Goal: Transaction & Acquisition: Purchase product/service

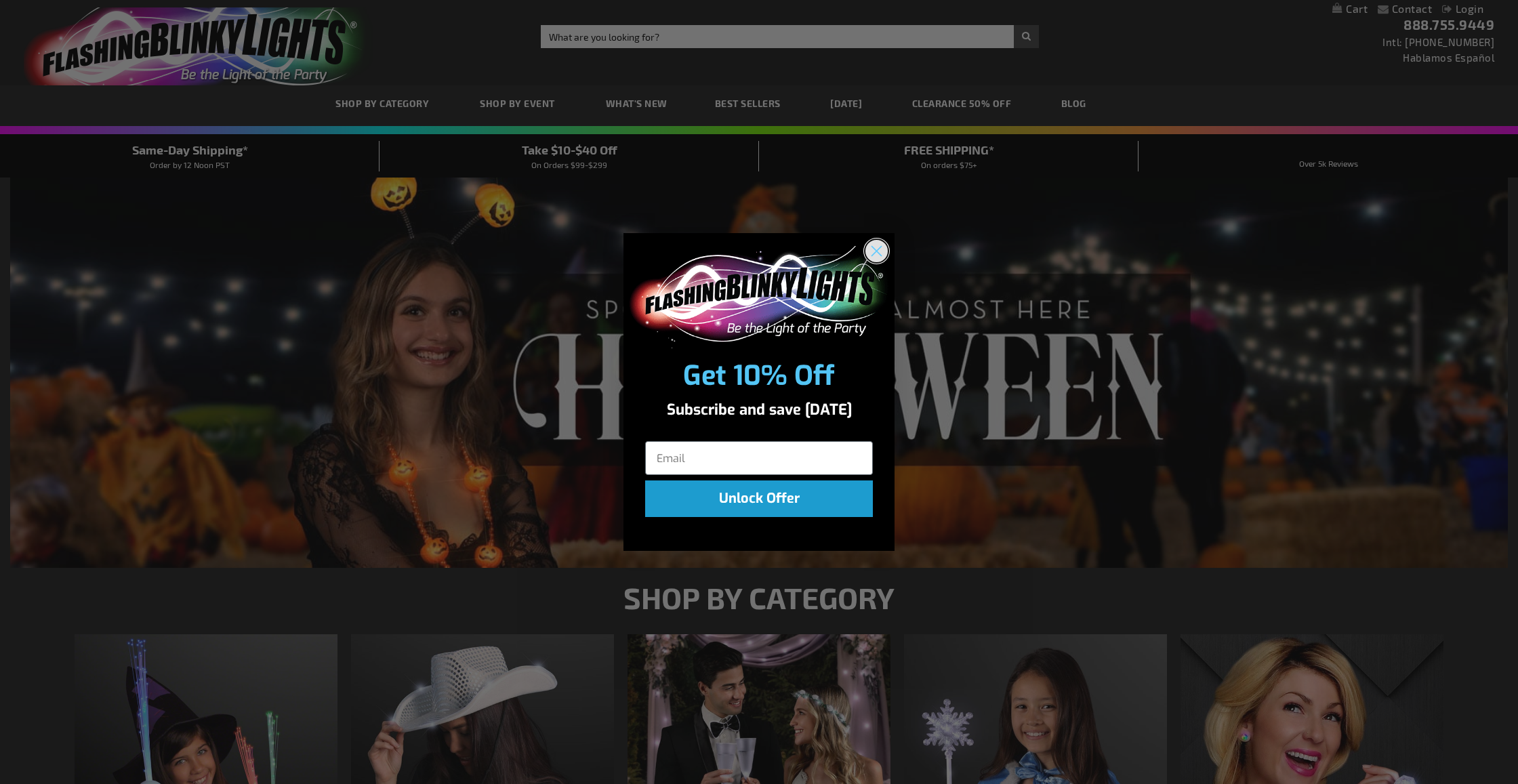
drag, startPoint x: 880, startPoint y: 254, endPoint x: 854, endPoint y: 245, distance: 27.5
click at [880, 255] on icon "Close dialog" at bounding box center [877, 251] width 10 height 10
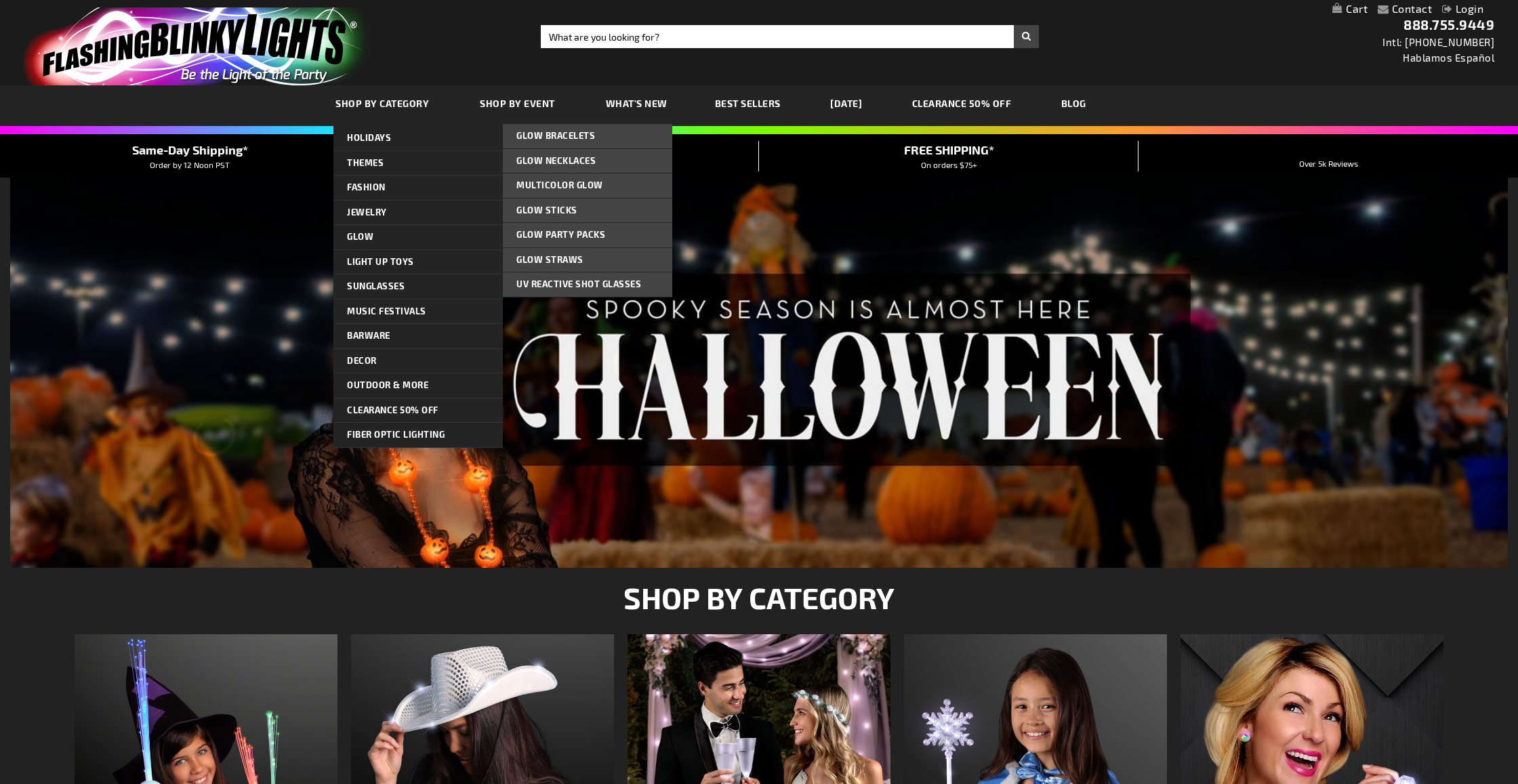
click at [537, 231] on span "Glow Party Packs" at bounding box center [561, 234] width 89 height 11
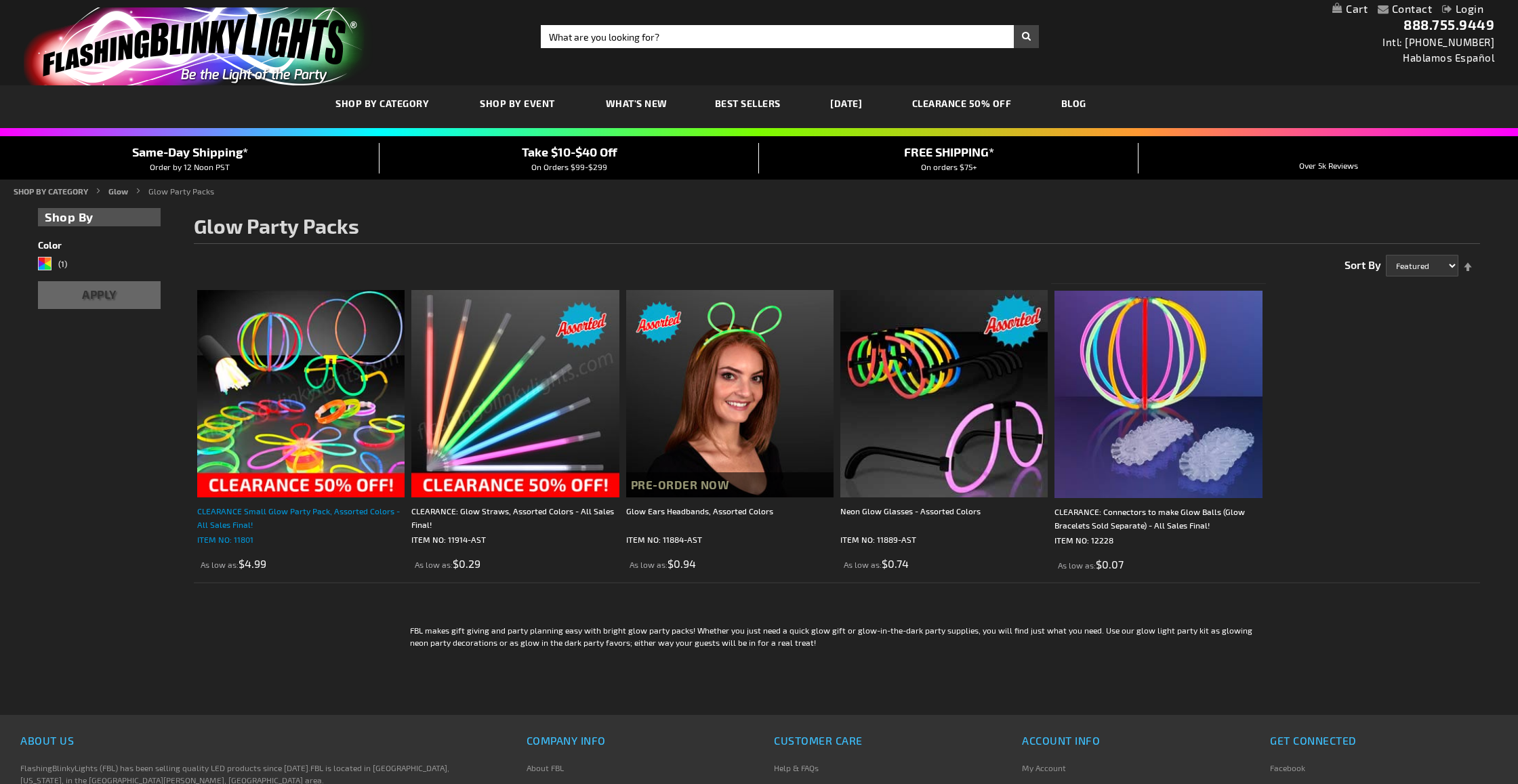
click at [292, 510] on div "CLEARANCE Small Glow Party Pack, Assorted Colors - All Sales Final!" at bounding box center [300, 518] width 207 height 27
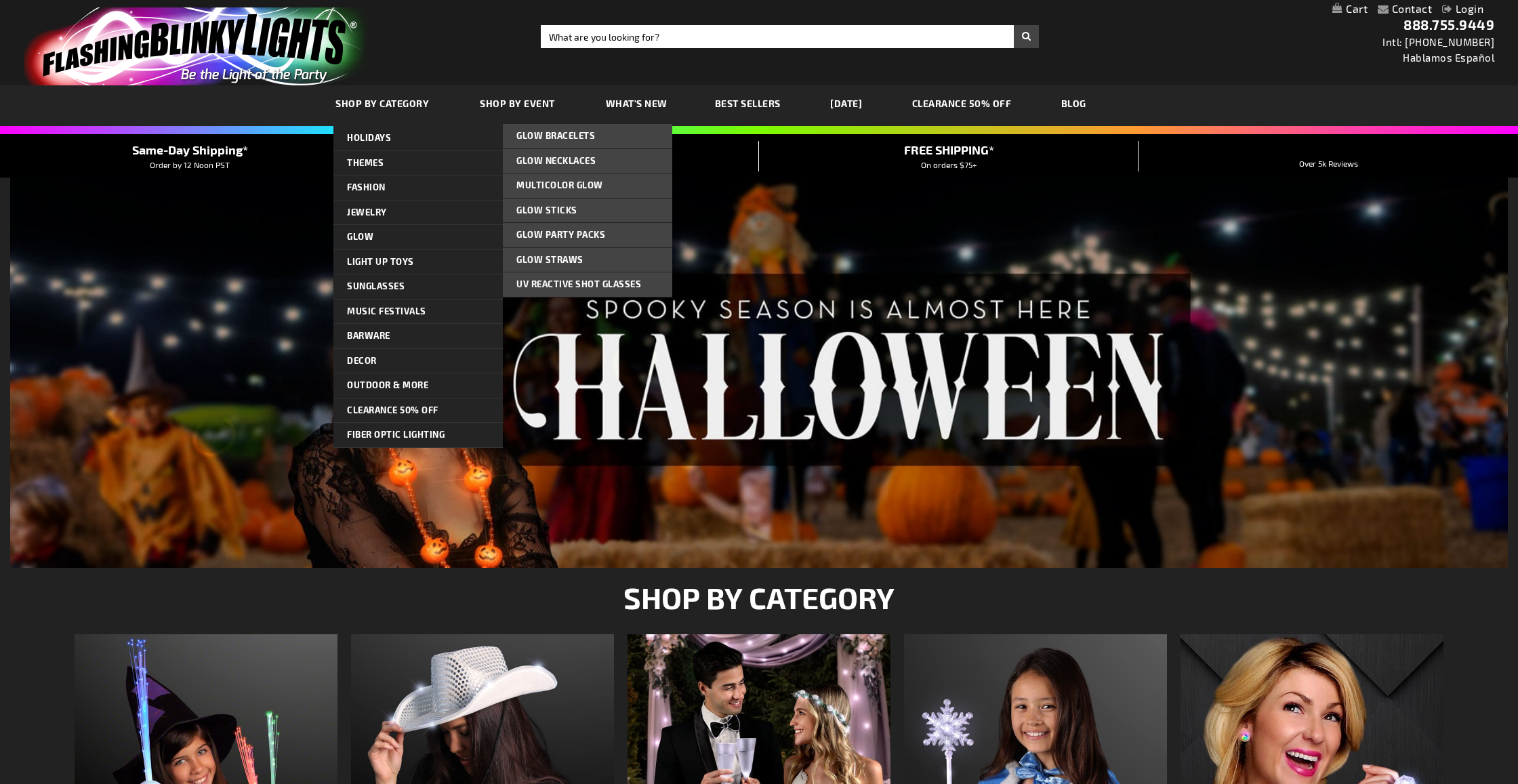
click at [555, 212] on span "Glow Sticks" at bounding box center [547, 210] width 61 height 11
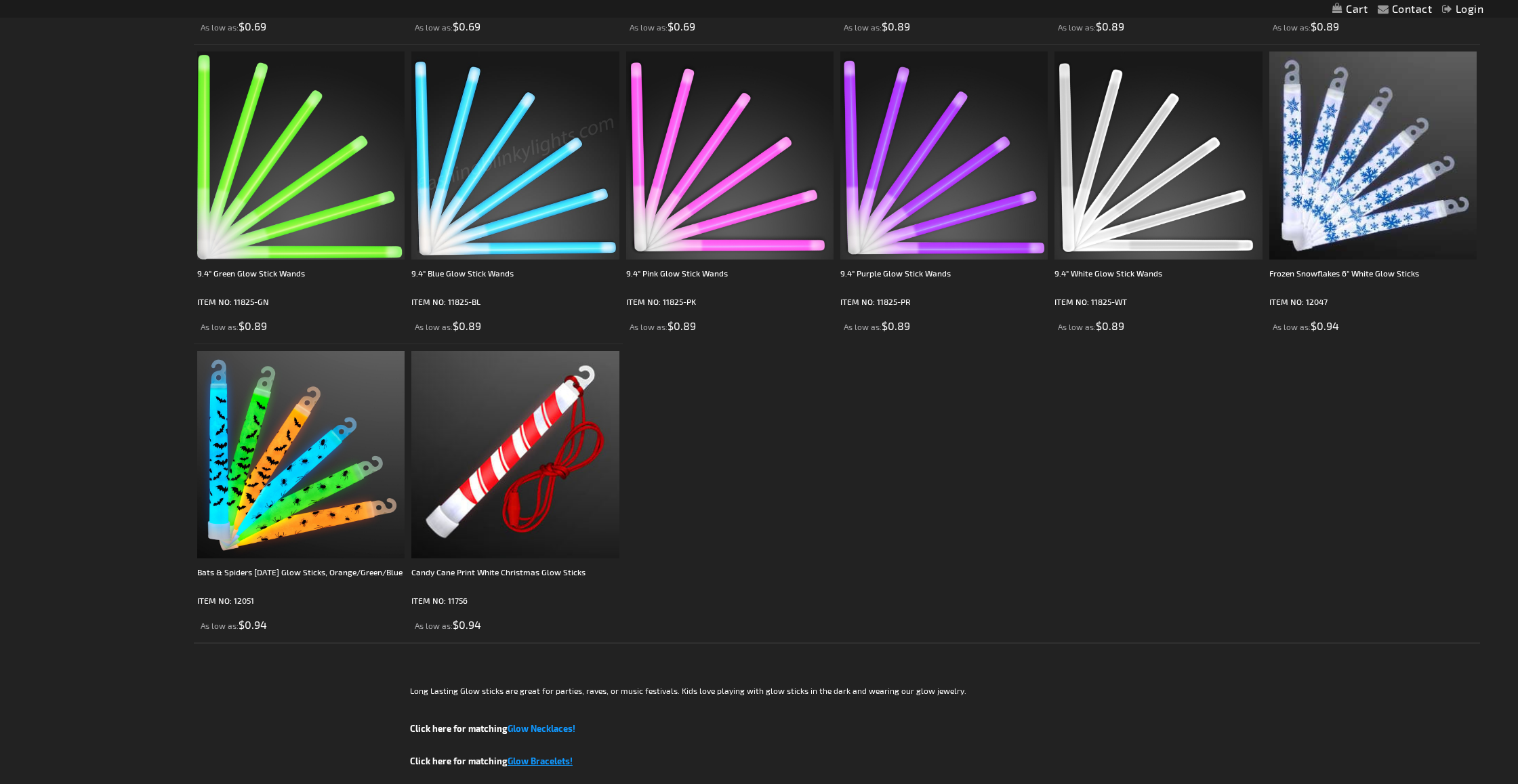
scroll to position [1432, 0]
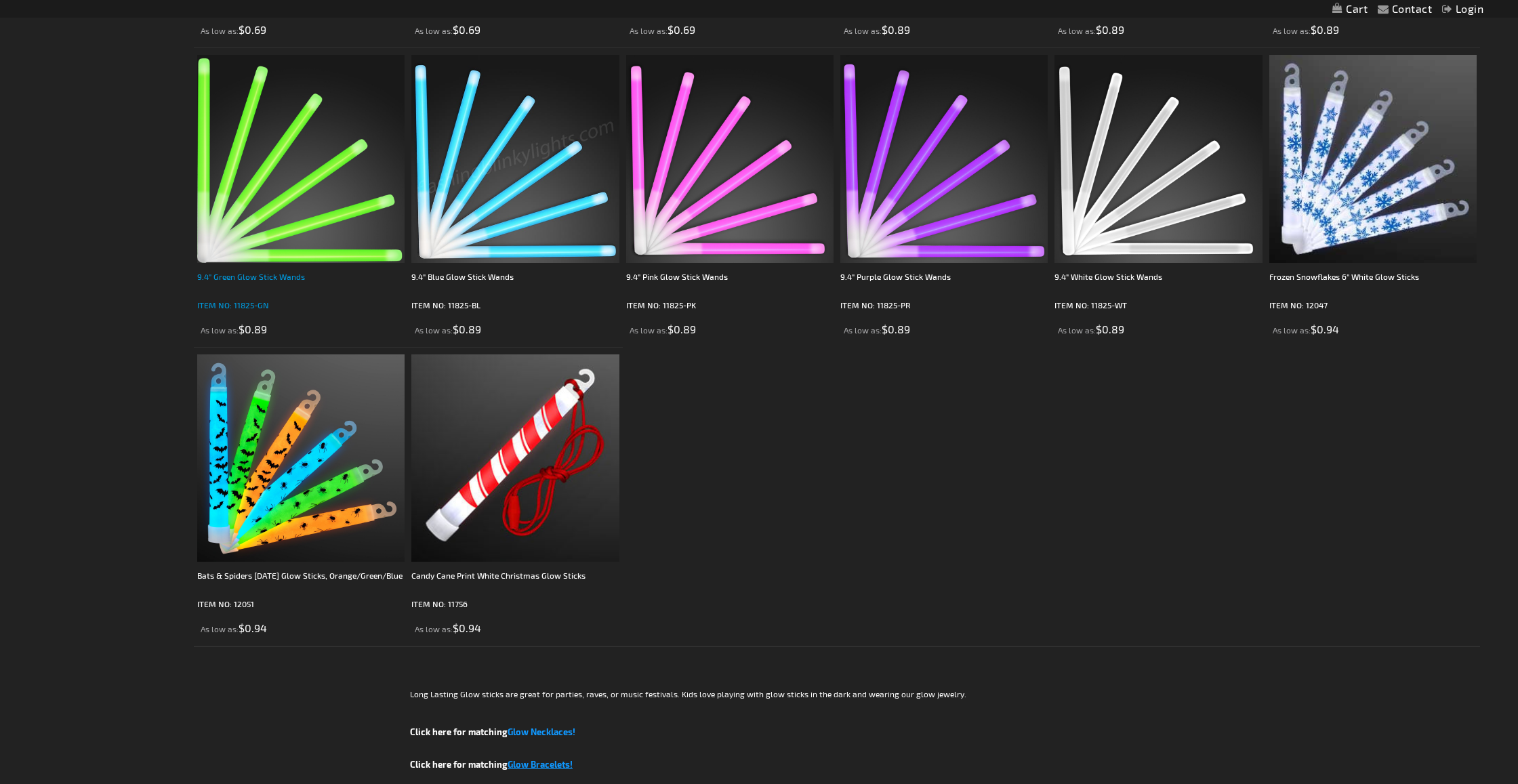
click at [258, 280] on div "9.4" Green Glow Stick Wands" at bounding box center [300, 283] width 207 height 27
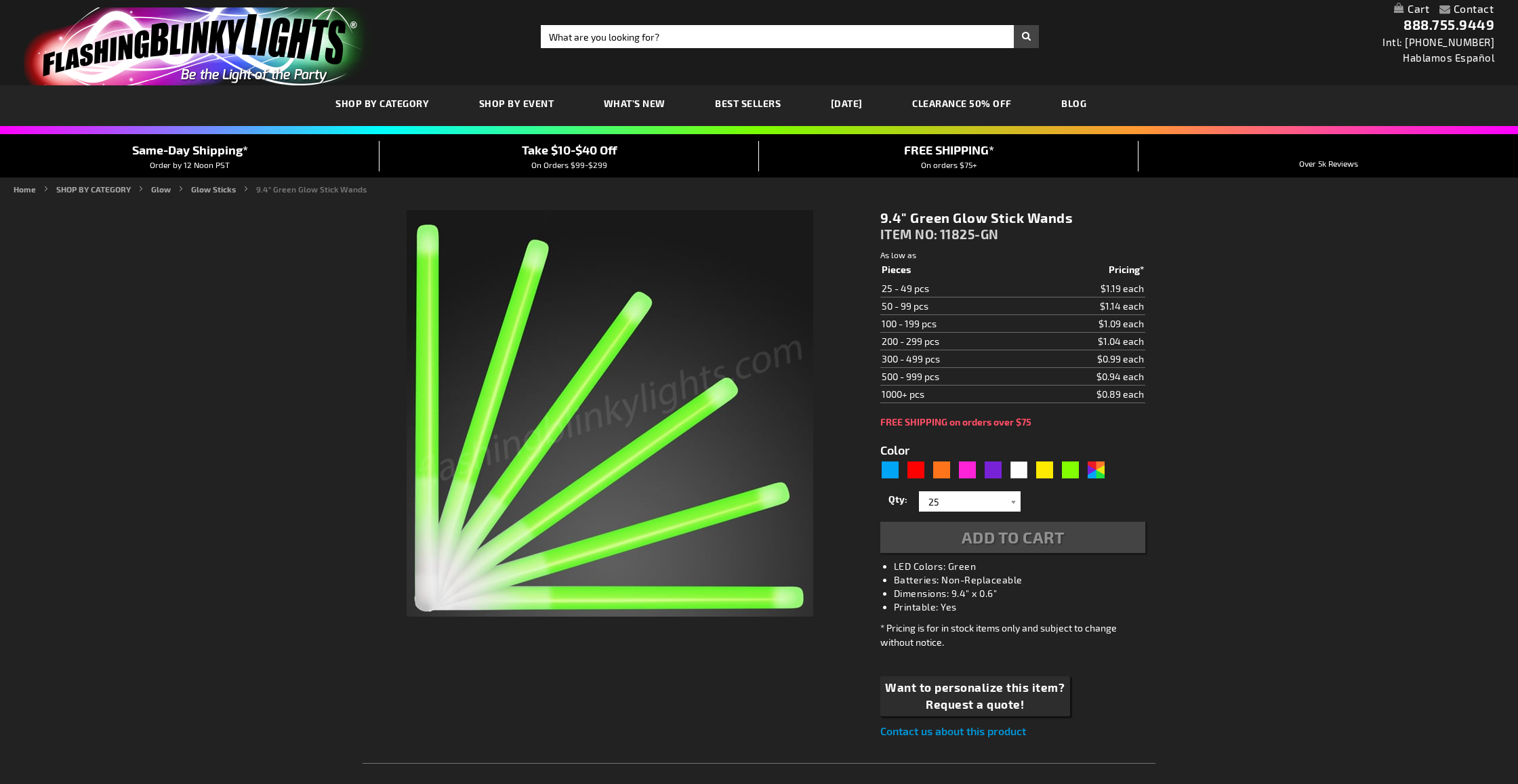
type input "5648"
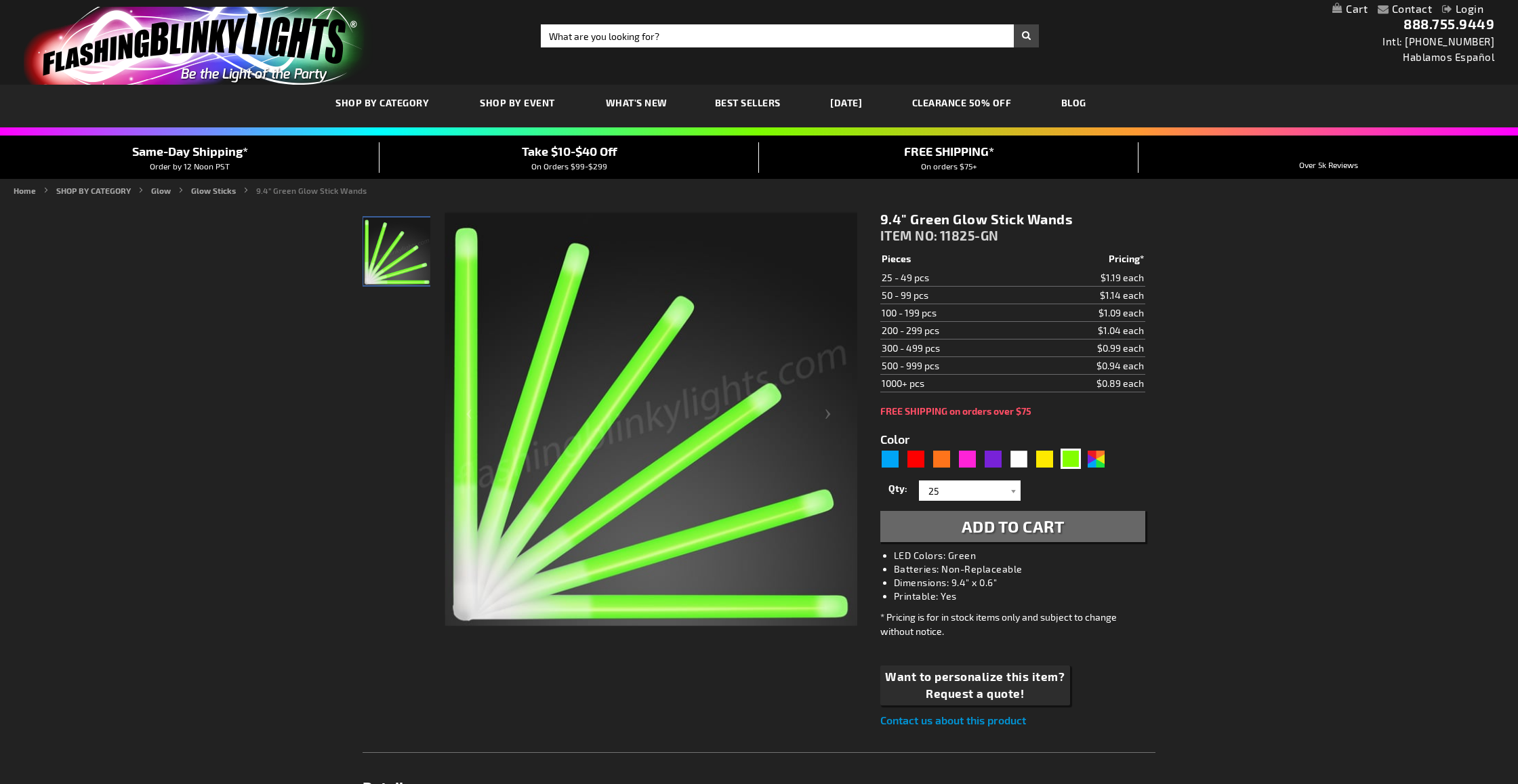
scroll to position [4, 0]
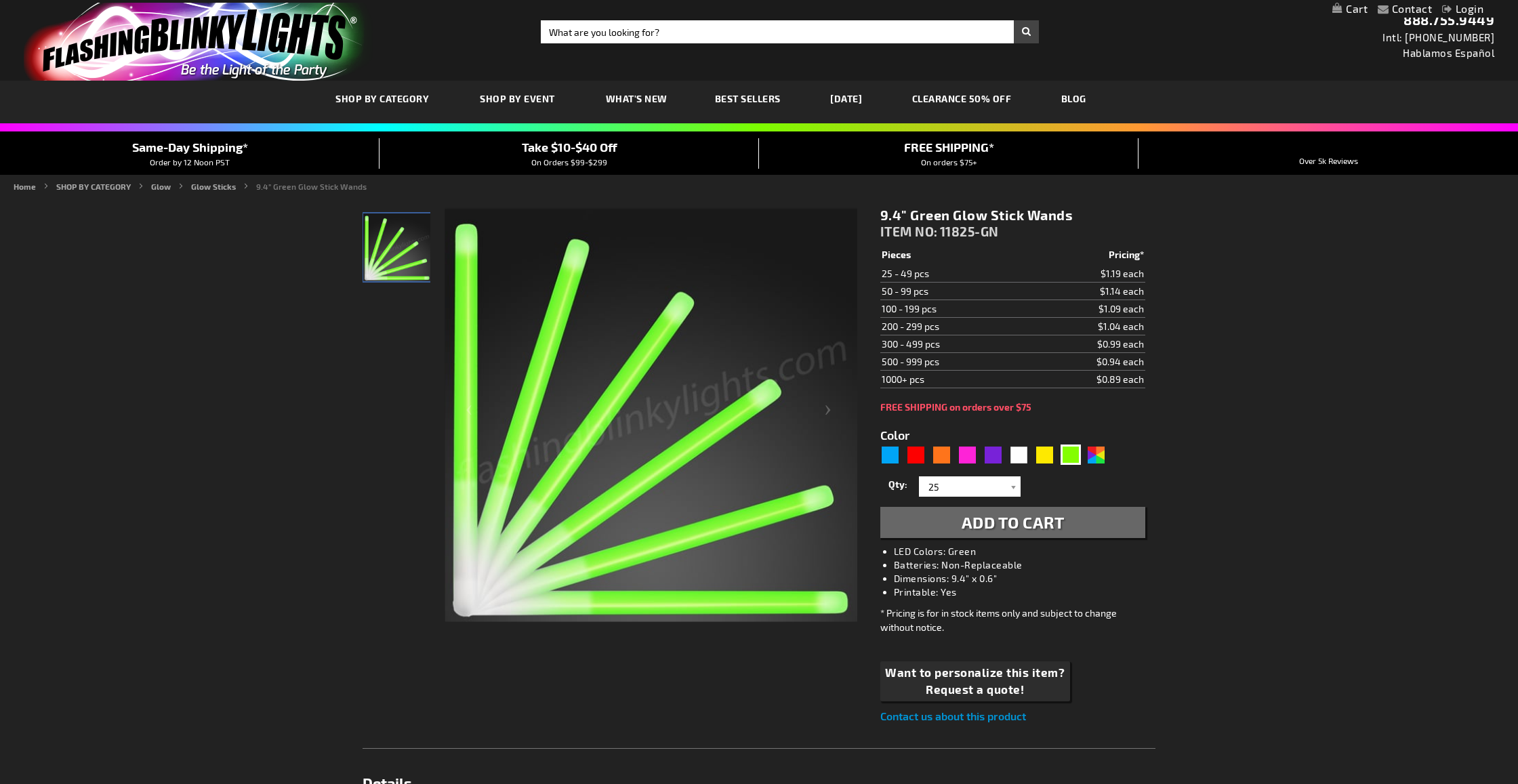
click at [999, 102] on link "CLEARANCE 50% OFF" at bounding box center [962, 99] width 120 height 46
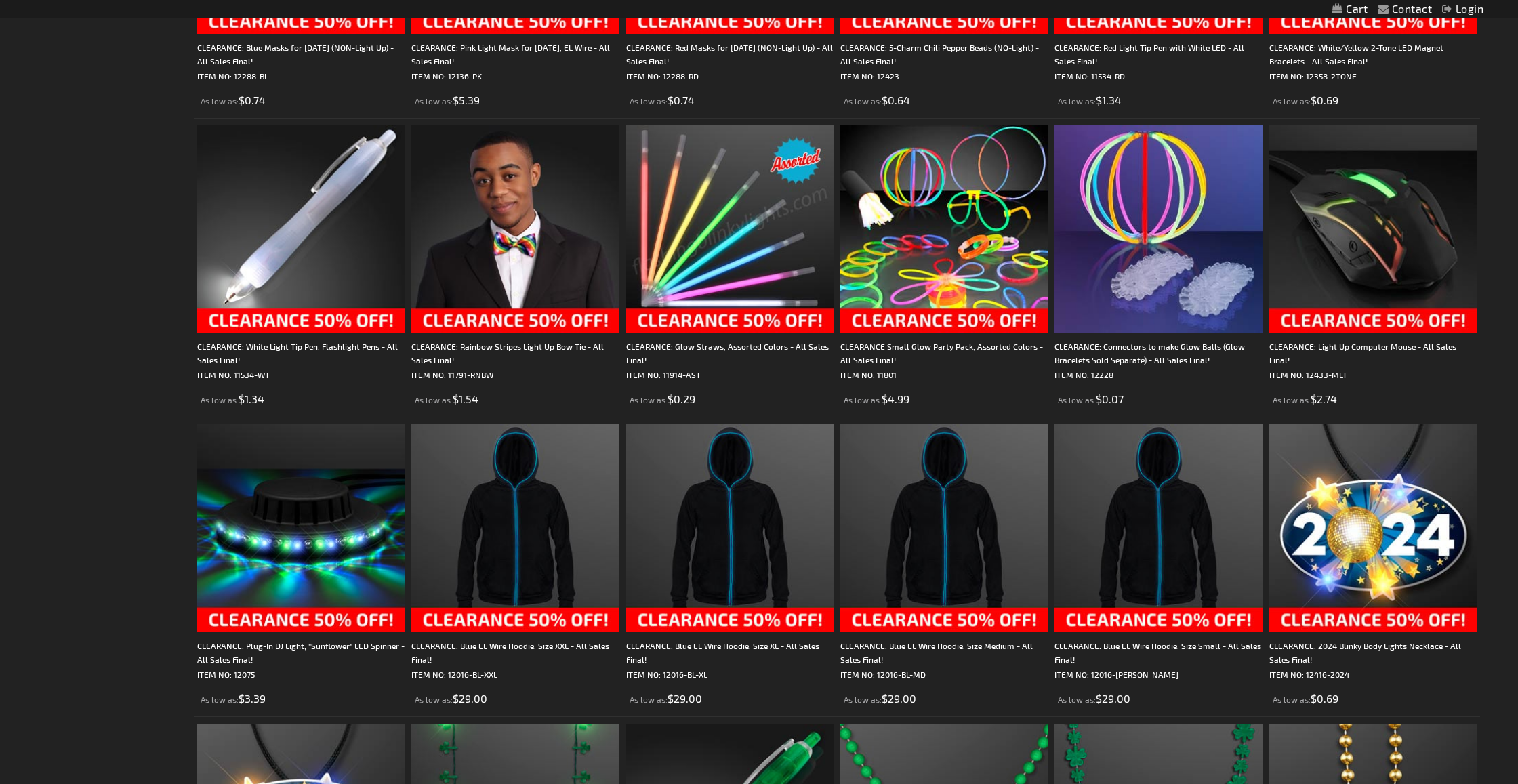
scroll to position [1670, 0]
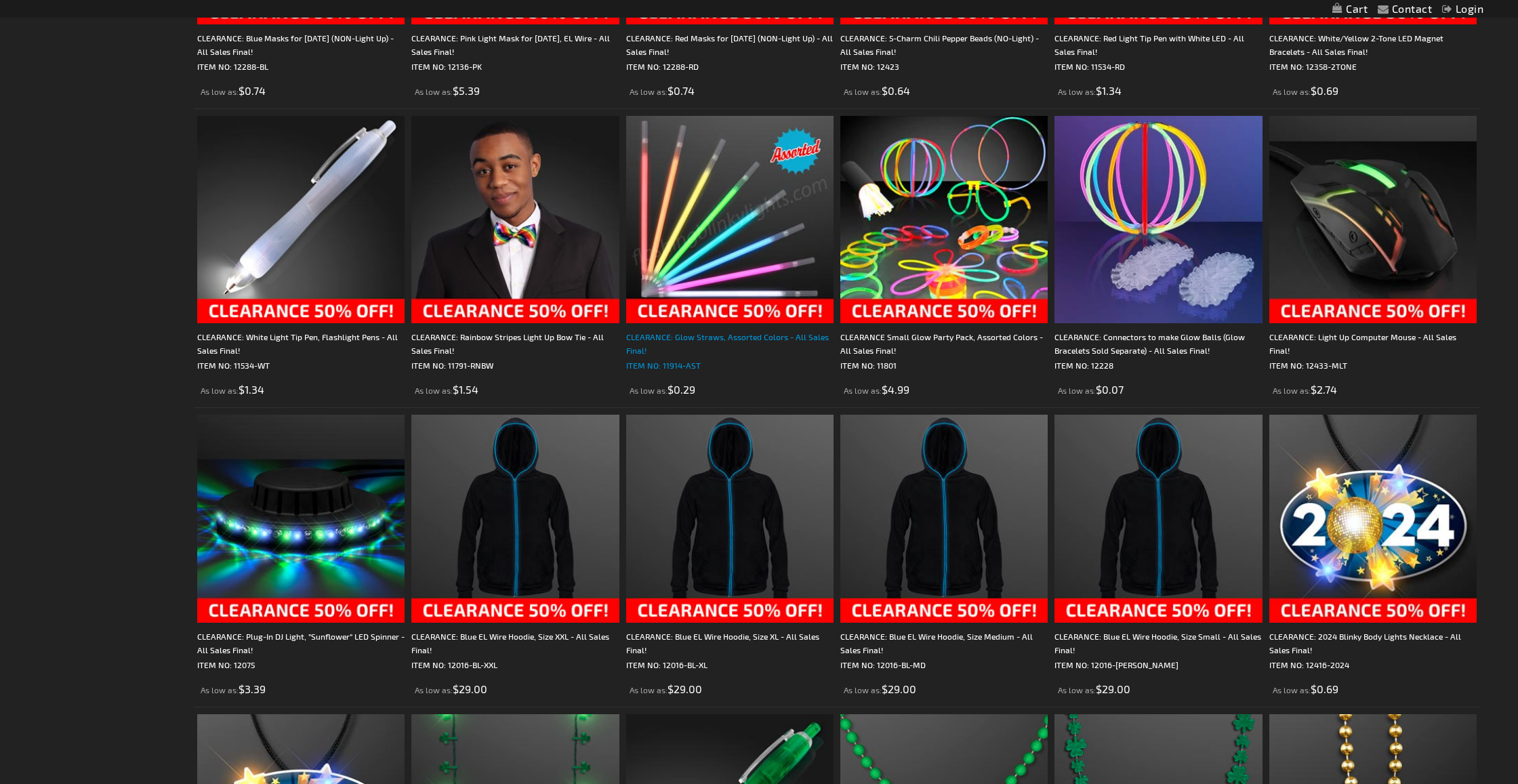
click at [723, 337] on div "CLEARANCE: Glow Straws, Assorted Colors - All Sales Final!" at bounding box center [729, 344] width 207 height 27
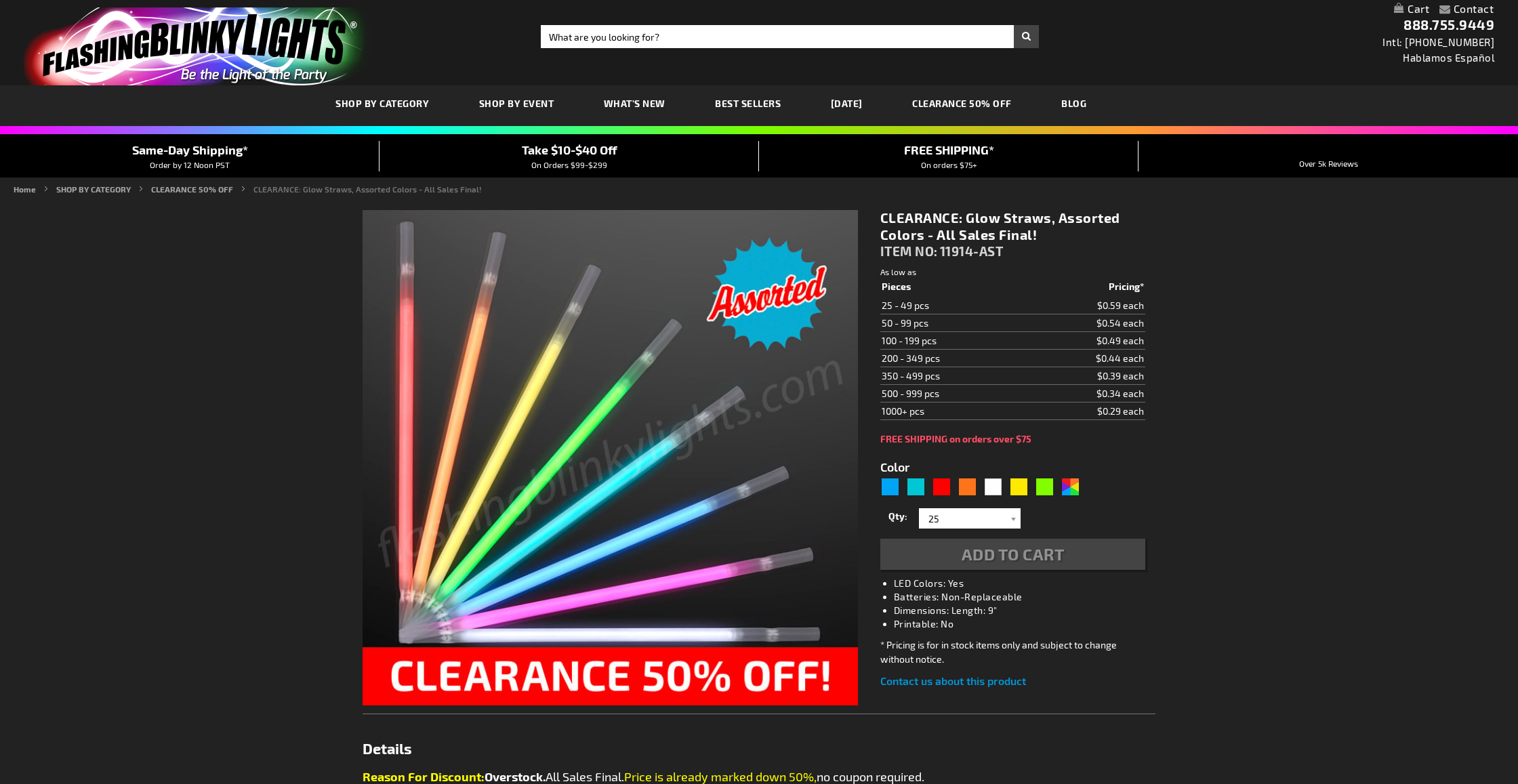
type input "5630"
